Goal: Task Accomplishment & Management: Use online tool/utility

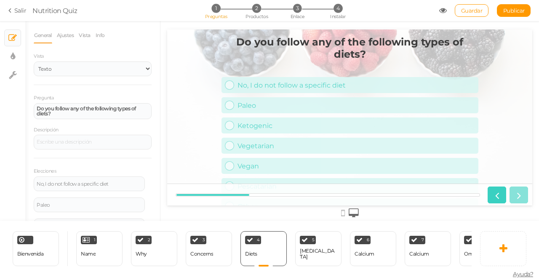
click at [196, 103] on div "Do you follow any of the following types of diets? No, I do not follow a specif…" at bounding box center [349, 117] width 365 height 176
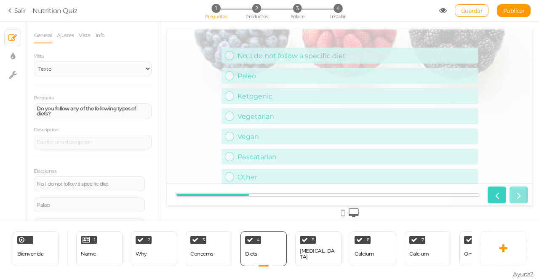
scroll to position [33, 0]
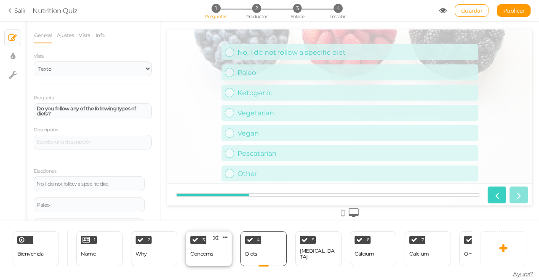
click at [205, 261] on div "3 Concerns × Define las condiciones para mostrar esta diapositiva. Clonar Cambi…" at bounding box center [209, 248] width 46 height 35
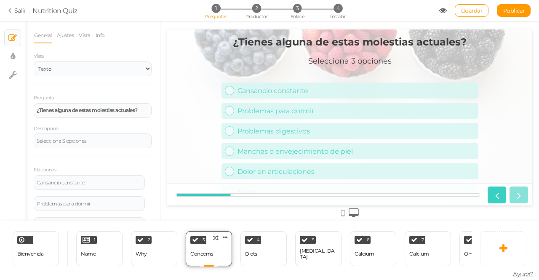
scroll to position [0, 0]
click at [157, 248] on div "2 Why × Define las condiciones para mostrar esta diapositiva. Clonar Cambiar ti…" at bounding box center [154, 248] width 46 height 35
select select "1002"
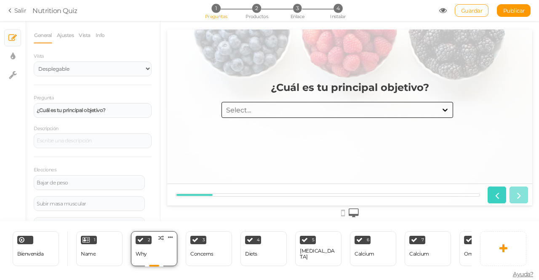
click at [157, 248] on div "2 Why × Define las condiciones para mostrar esta diapositiva. Clonar Cambiar ti…" at bounding box center [154, 248] width 46 height 35
click at [210, 251] on div "Concerns" at bounding box center [201, 254] width 23 height 6
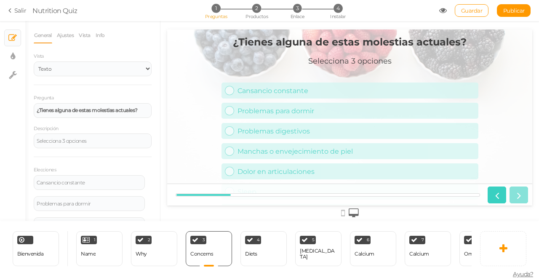
click at [15, 13] on link "Salir" at bounding box center [17, 10] width 18 height 8
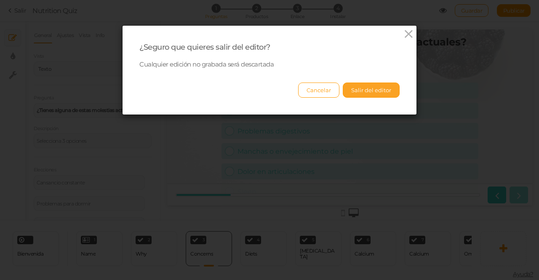
click at [360, 89] on button "Salir del editor" at bounding box center [370, 89] width 57 height 15
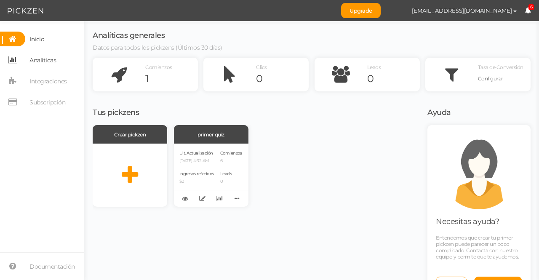
click at [39, 63] on span "Analíticas" at bounding box center [42, 59] width 27 height 13
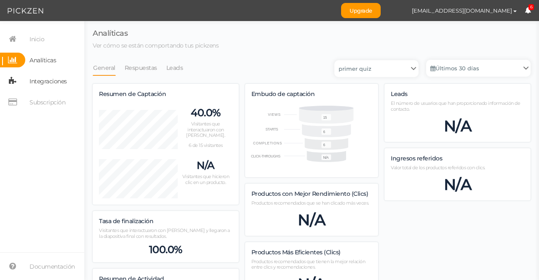
scroll to position [517, 431]
click at [34, 87] on span "Integraciones" at bounding box center [47, 80] width 37 height 13
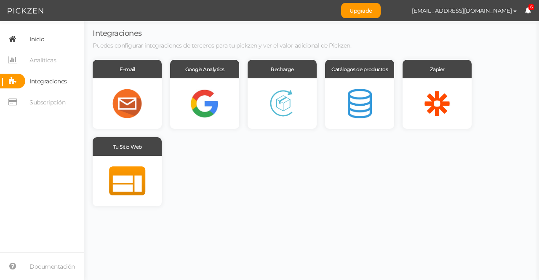
click at [39, 42] on span "Inicio" at bounding box center [36, 38] width 15 height 13
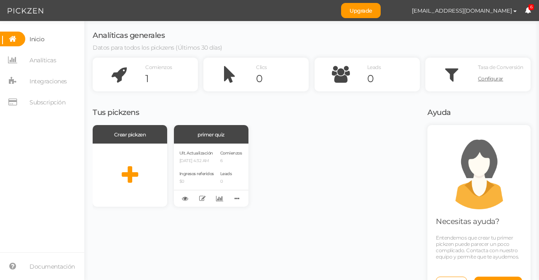
click at [526, 13] on icon at bounding box center [527, 10] width 6 height 6
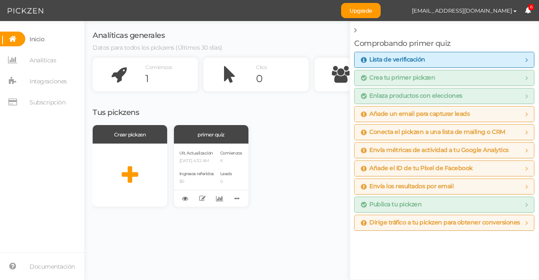
click at [536, 8] on span "Upgrade [EMAIL_ADDRESS][DOMAIN_NAME] Preferencias [PERSON_NAME] sesión 6" at bounding box center [440, 10] width 198 height 21
click at [526, 15] on span "Upgrade [EMAIL_ADDRESS][DOMAIN_NAME] Preferencias [PERSON_NAME] sesión 6" at bounding box center [440, 10] width 198 height 21
click at [528, 11] on icon at bounding box center [527, 10] width 6 height 6
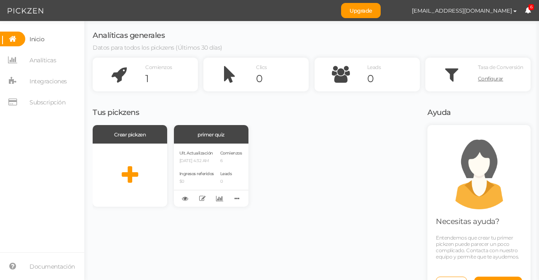
click at [340, 191] on div "Crear pickzen primer quiz Ult. Actualización [DATE] 4:32 AM Ingresos referidos …" at bounding box center [255, 166] width 324 height 82
click at [183, 195] on icon at bounding box center [185, 198] width 6 height 6
